Goal: Entertainment & Leisure: Browse casually

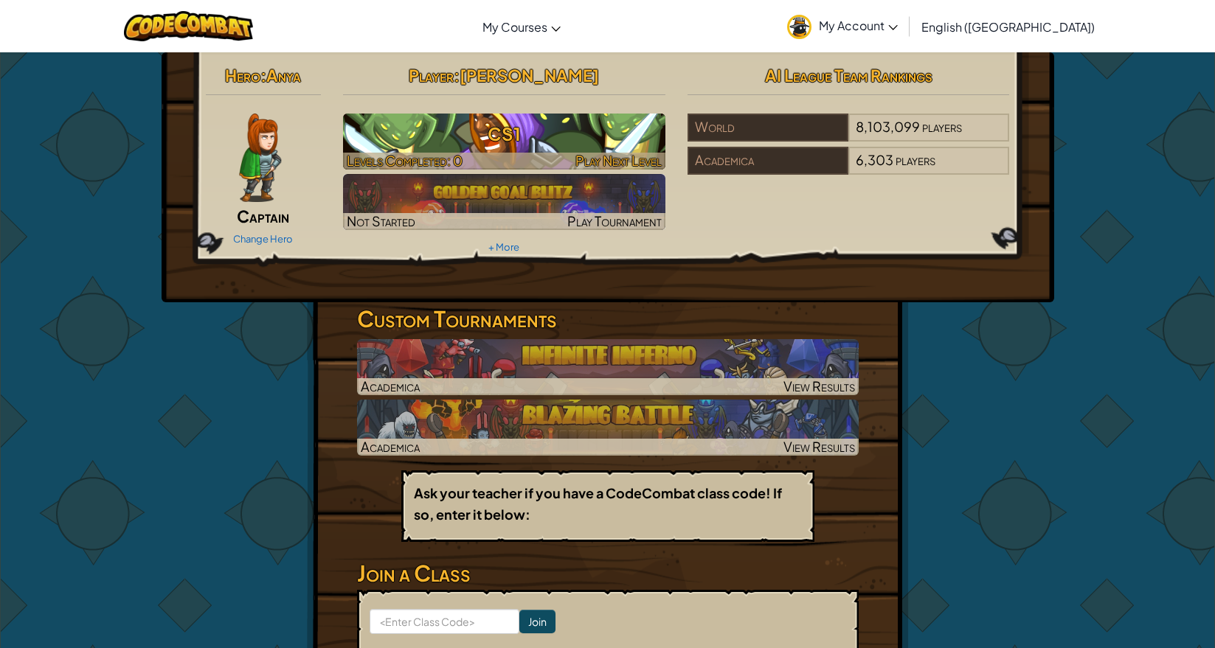
drag, startPoint x: 613, startPoint y: 184, endPoint x: 537, endPoint y: 159, distance: 80.3
click at [613, 184] on img at bounding box center [504, 202] width 322 height 56
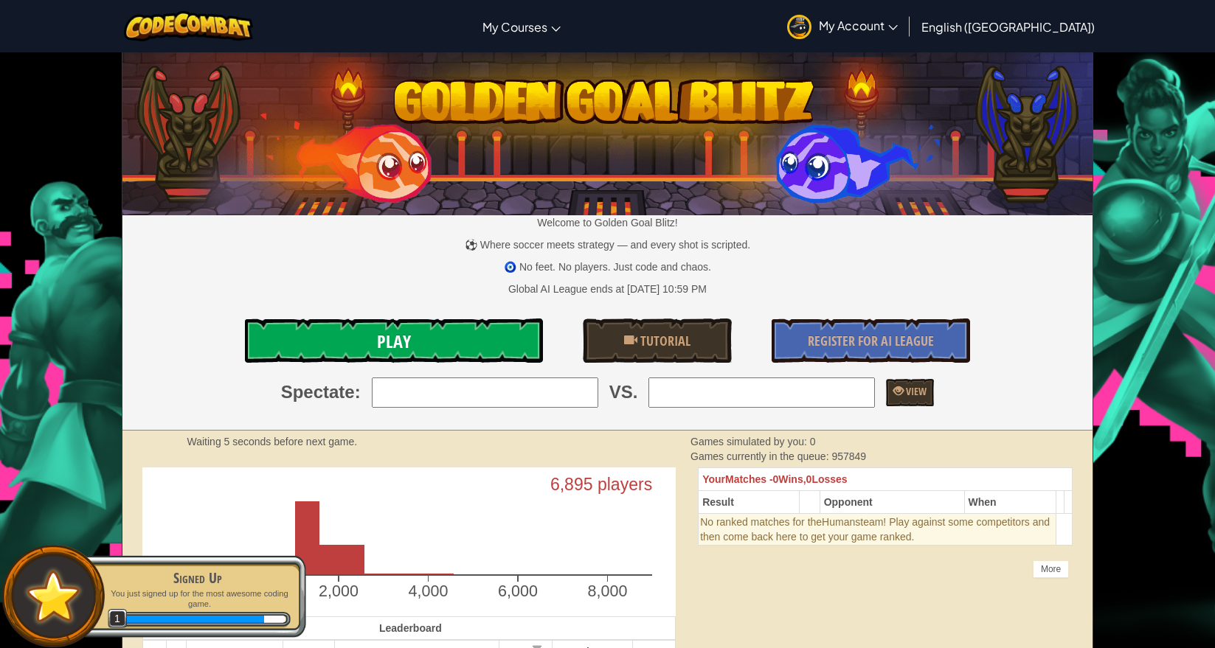
click at [432, 330] on link "Play" at bounding box center [394, 341] width 298 height 44
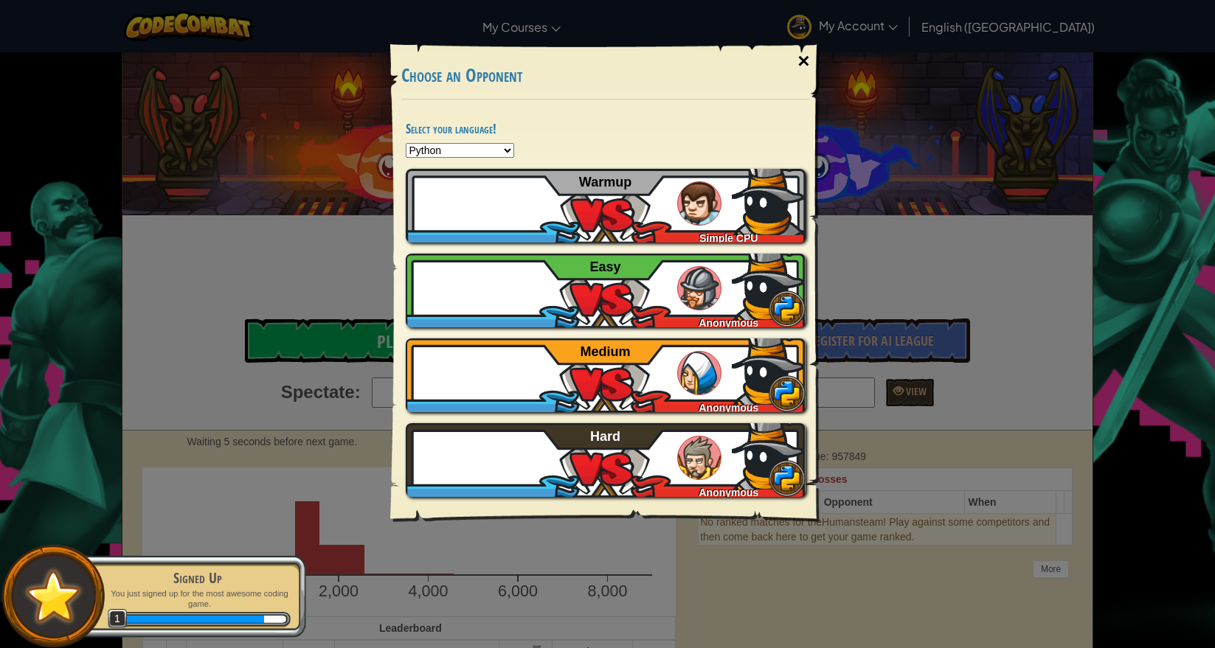
drag, startPoint x: 800, startPoint y: 55, endPoint x: 800, endPoint y: 46, distance: 9.6
click at [800, 46] on div "×" at bounding box center [803, 61] width 34 height 43
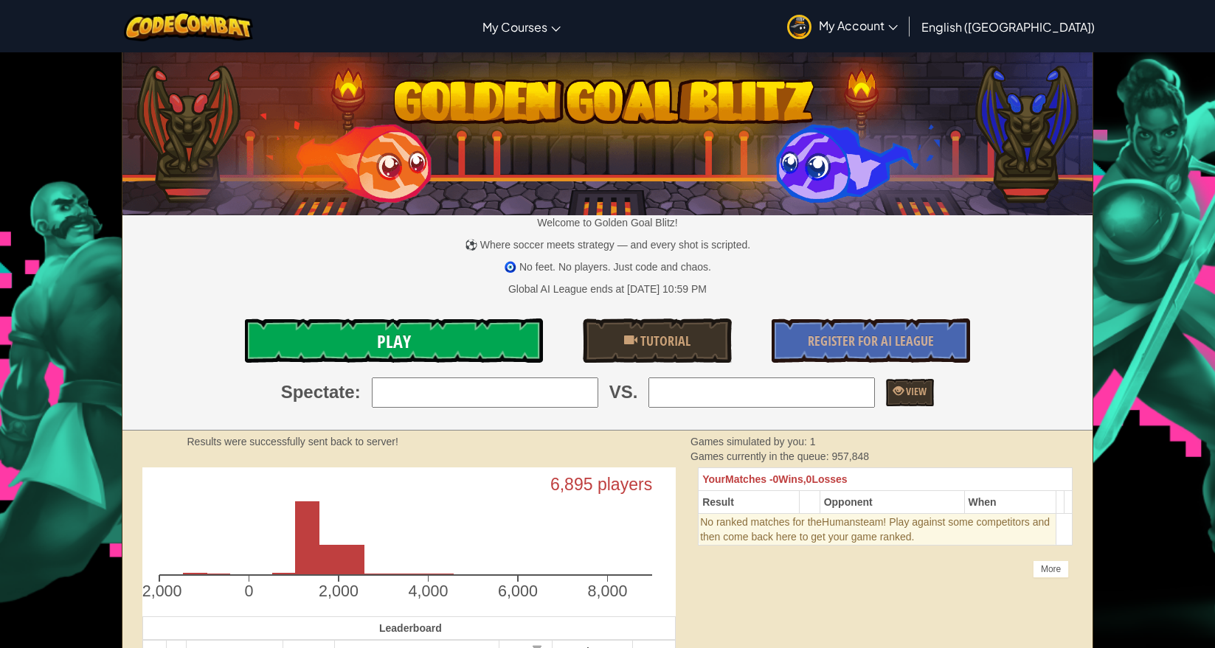
click at [329, 334] on link "Play" at bounding box center [394, 341] width 298 height 44
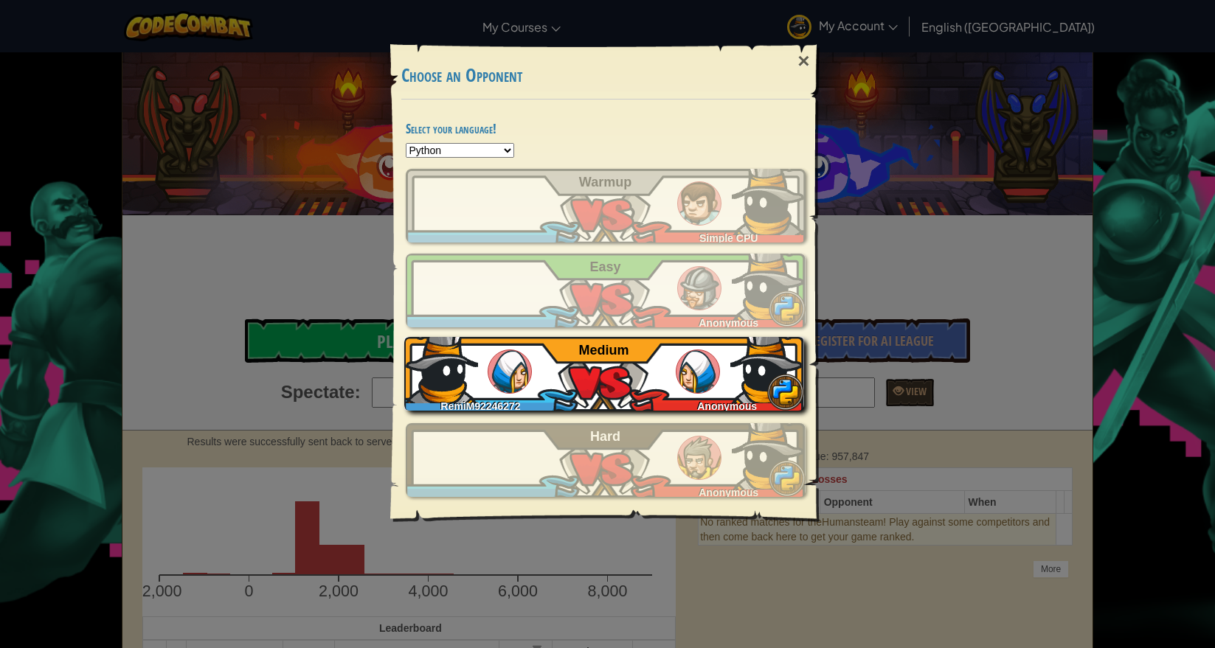
click at [581, 350] on span "Medium" at bounding box center [604, 350] width 50 height 15
